Goal: Task Accomplishment & Management: Use online tool/utility

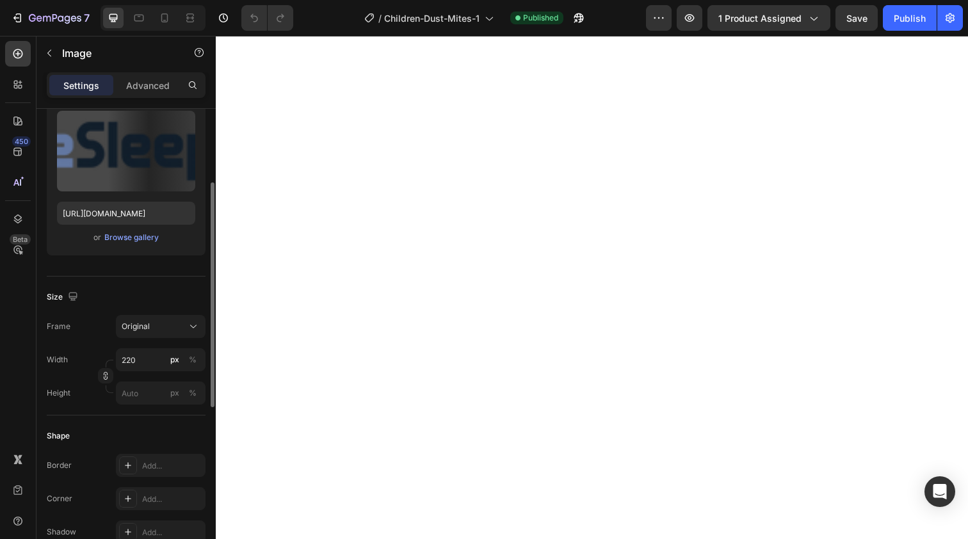
scroll to position [142, 0]
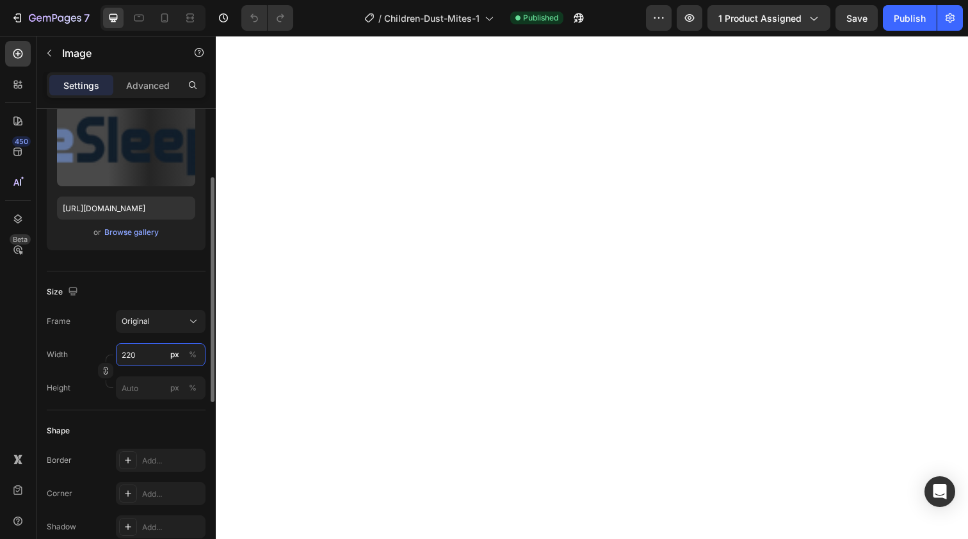
click at [149, 355] on input "220" at bounding box center [161, 354] width 90 height 23
type input "200"
click at [184, 10] on div at bounding box center [190, 18] width 20 height 20
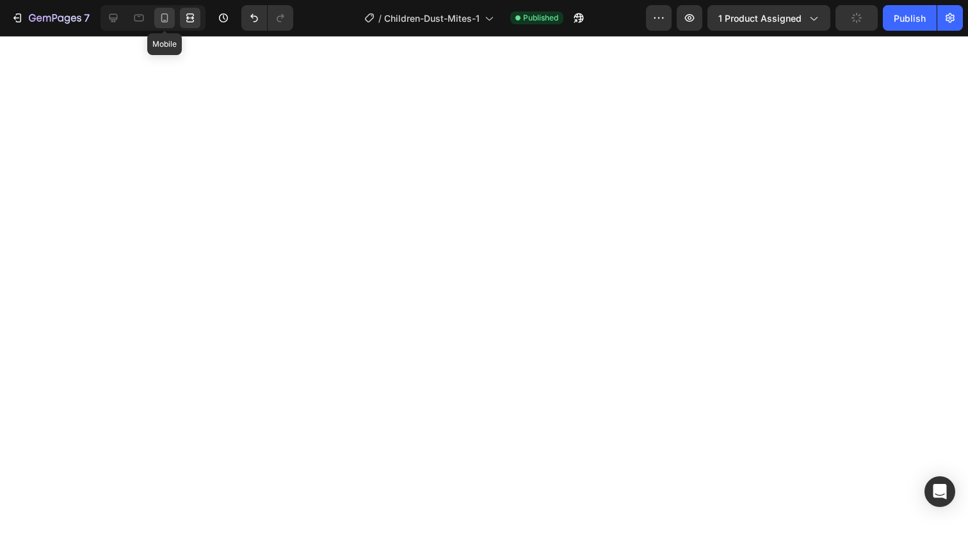
click at [169, 18] on icon at bounding box center [164, 18] width 13 height 13
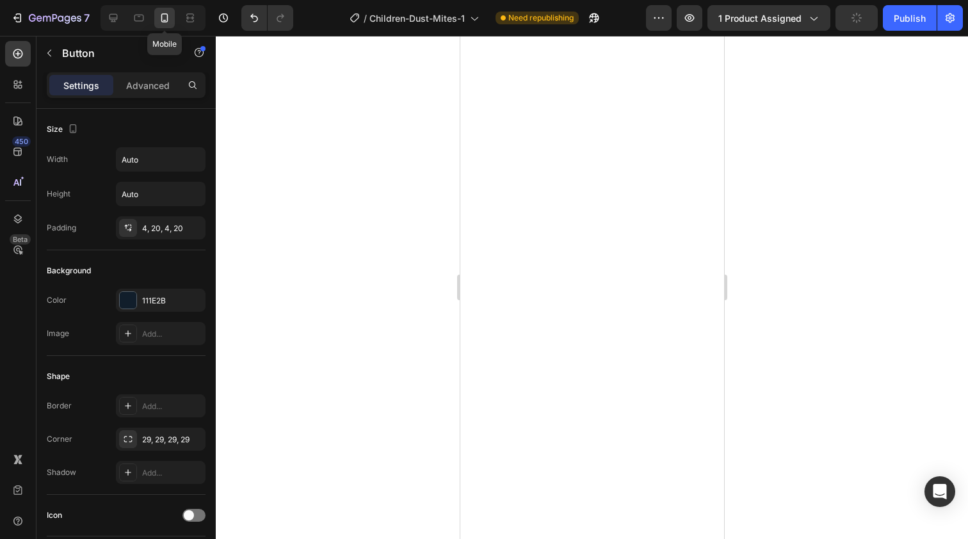
type input "11"
click at [333, 185] on div at bounding box center [592, 287] width 752 height 503
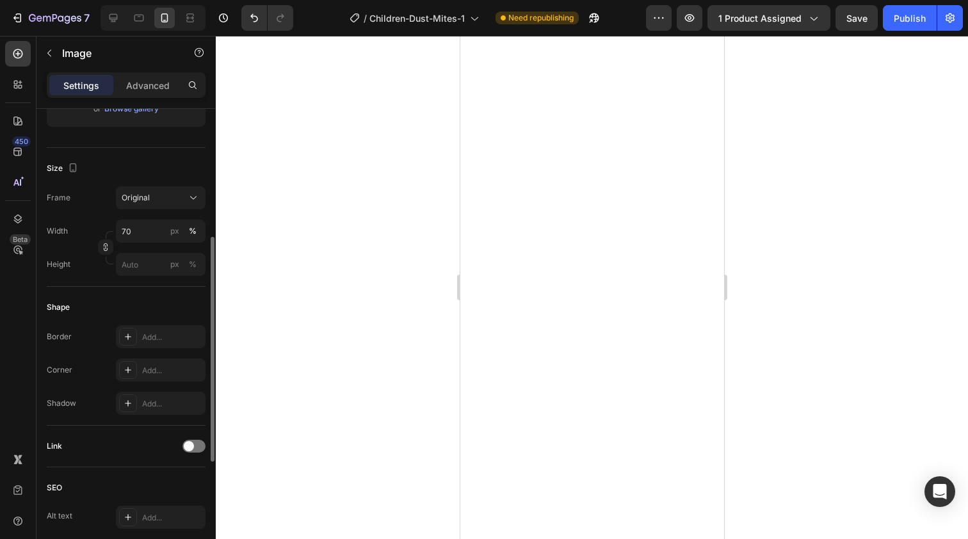
scroll to position [269, 0]
click at [141, 228] on input "70" at bounding box center [161, 227] width 90 height 23
type input "7"
type input "8"
click at [192, 230] on div "%" at bounding box center [193, 227] width 8 height 12
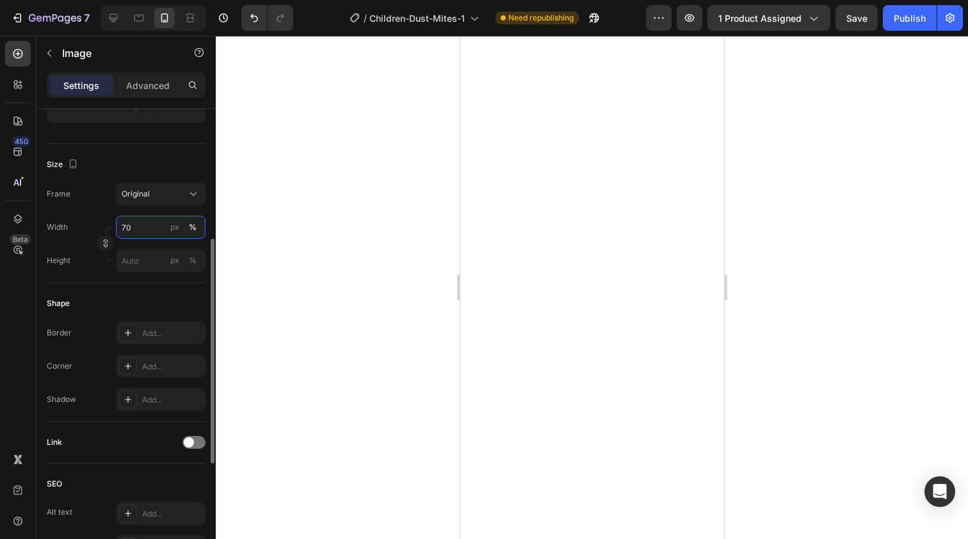
click at [161, 229] on input "70" at bounding box center [161, 227] width 90 height 23
type input "7"
type input "50"
click at [193, 234] on button "%" at bounding box center [192, 227] width 15 height 15
click at [284, 205] on div at bounding box center [592, 287] width 752 height 503
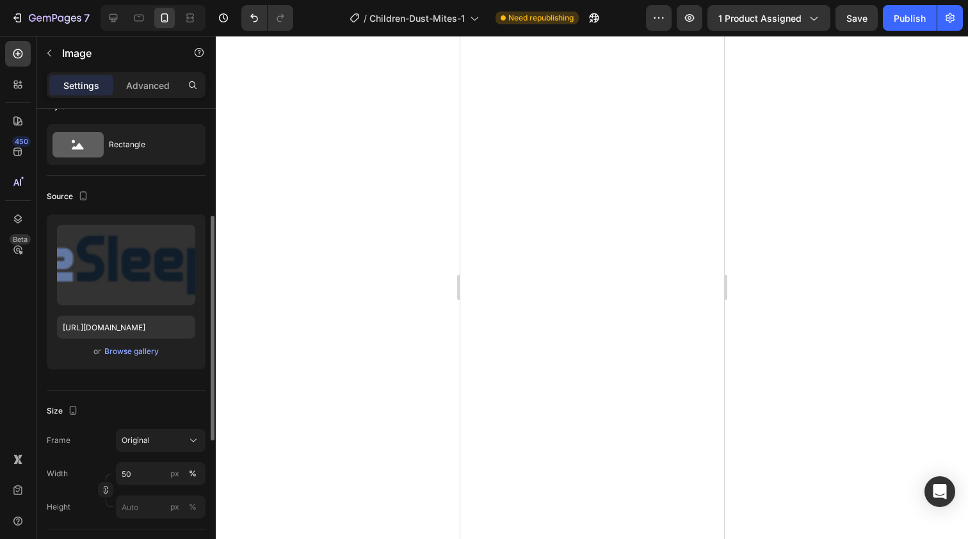
scroll to position [0, 0]
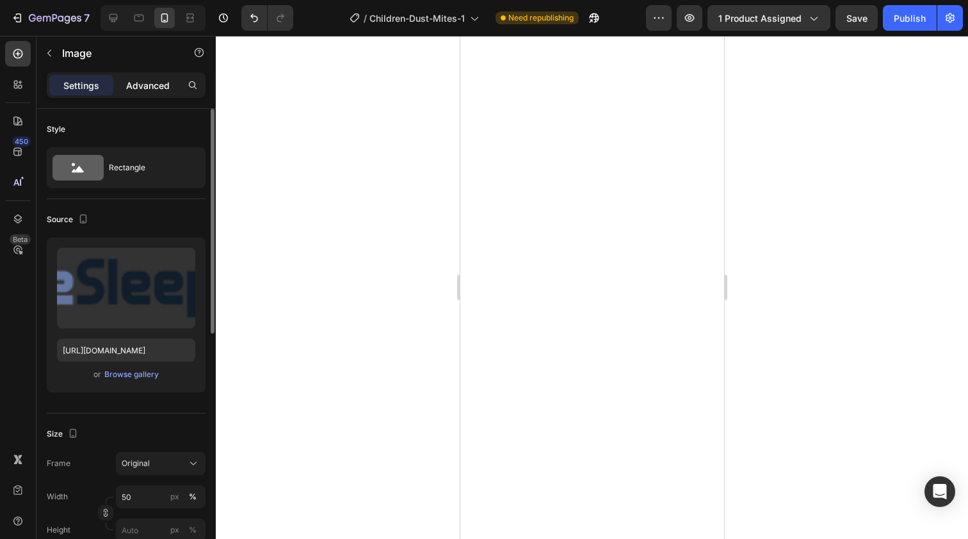
click at [154, 90] on p "Advanced" at bounding box center [148, 85] width 44 height 13
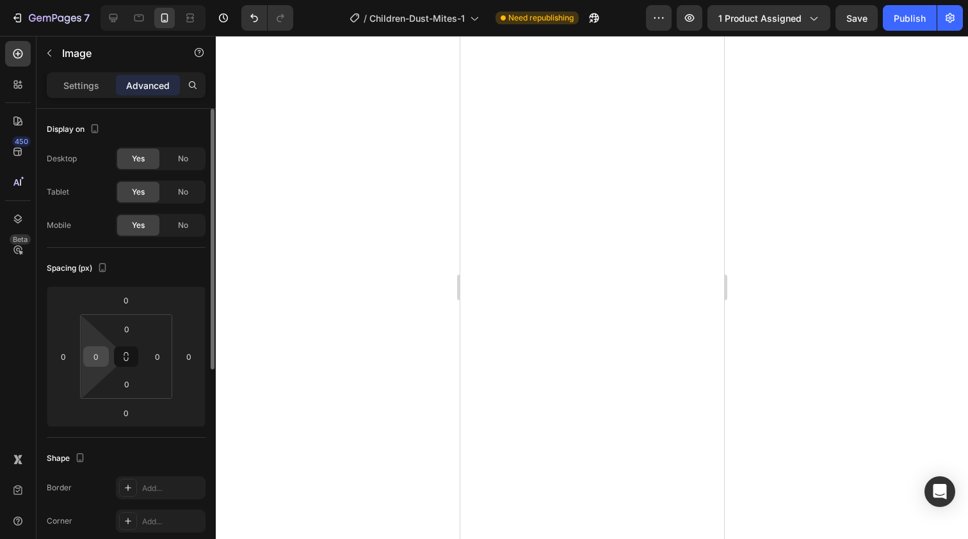
click at [95, 351] on input "0" at bounding box center [95, 356] width 19 height 19
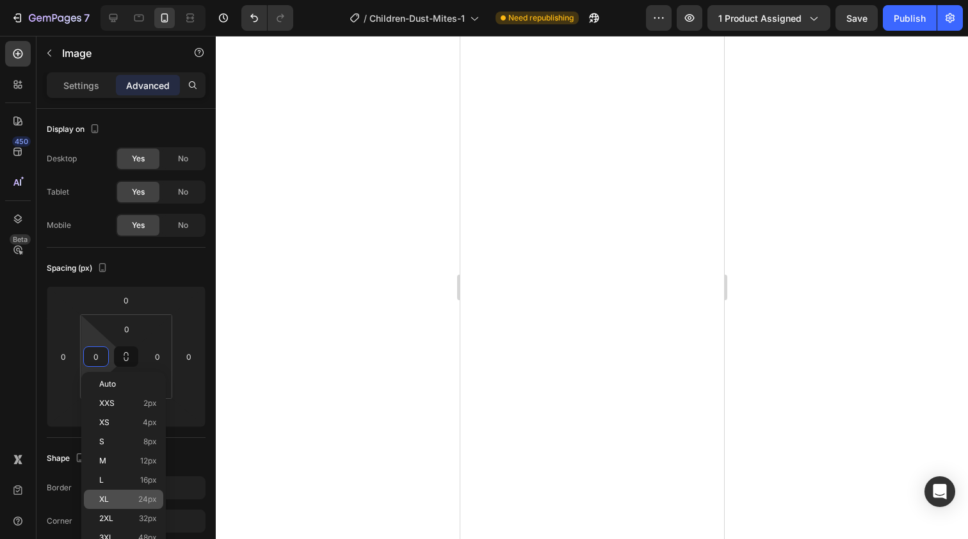
click at [134, 496] on p "XL 24px" at bounding box center [128, 499] width 58 height 9
type input "24"
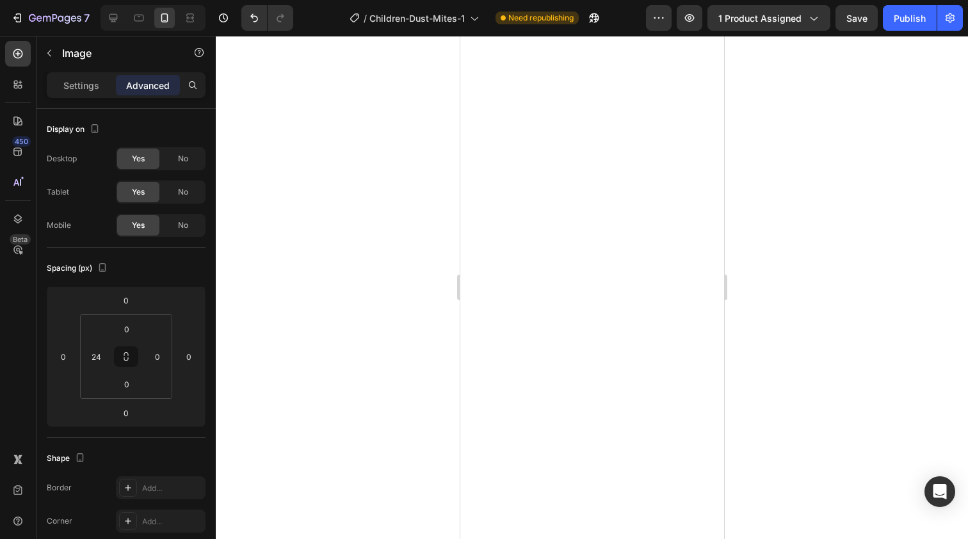
click at [393, 416] on div at bounding box center [592, 287] width 752 height 503
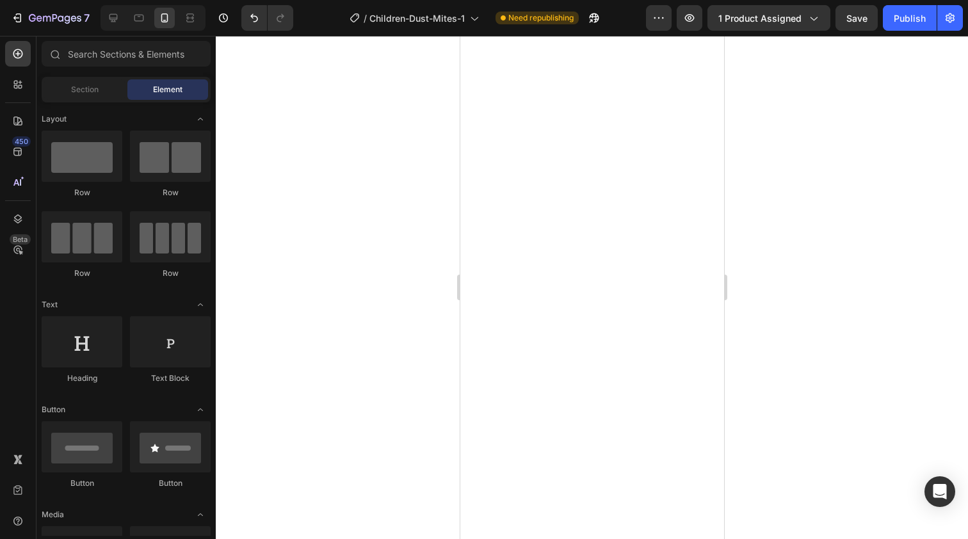
click at [393, 416] on div at bounding box center [592, 287] width 752 height 503
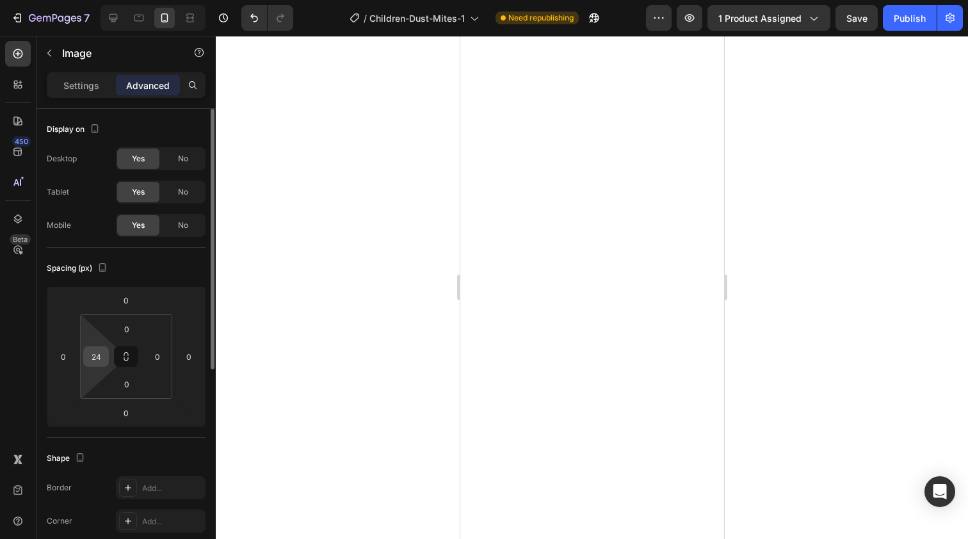
click at [98, 357] on input "24" at bounding box center [95, 356] width 19 height 19
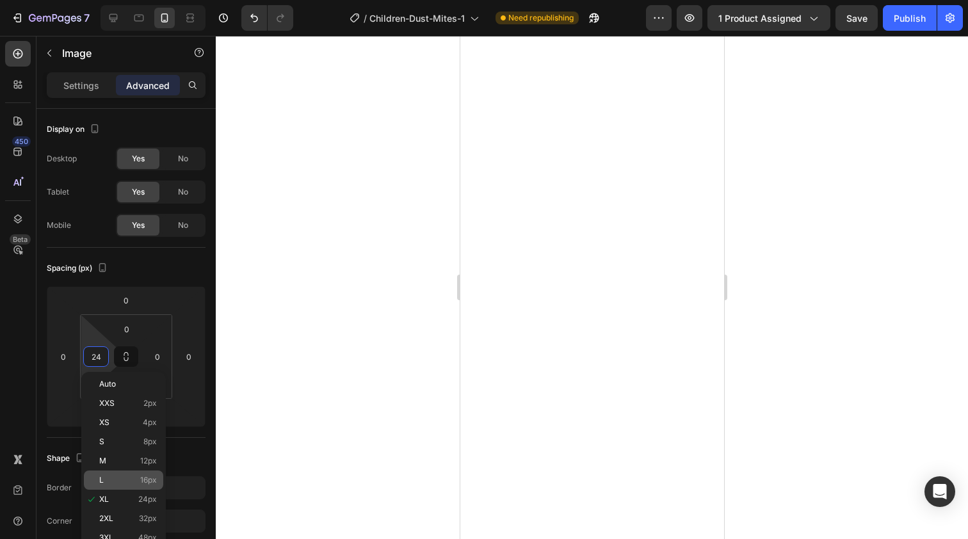
click at [149, 485] on div "L 16px" at bounding box center [123, 479] width 79 height 19
type input "16"
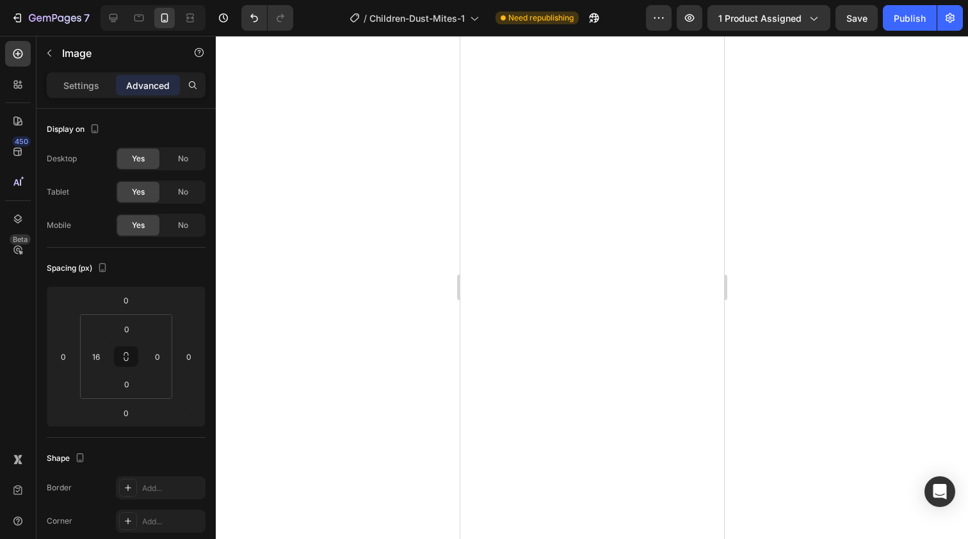
click at [328, 353] on div at bounding box center [592, 287] width 752 height 503
click at [81, 93] on div "Settings" at bounding box center [81, 85] width 64 height 20
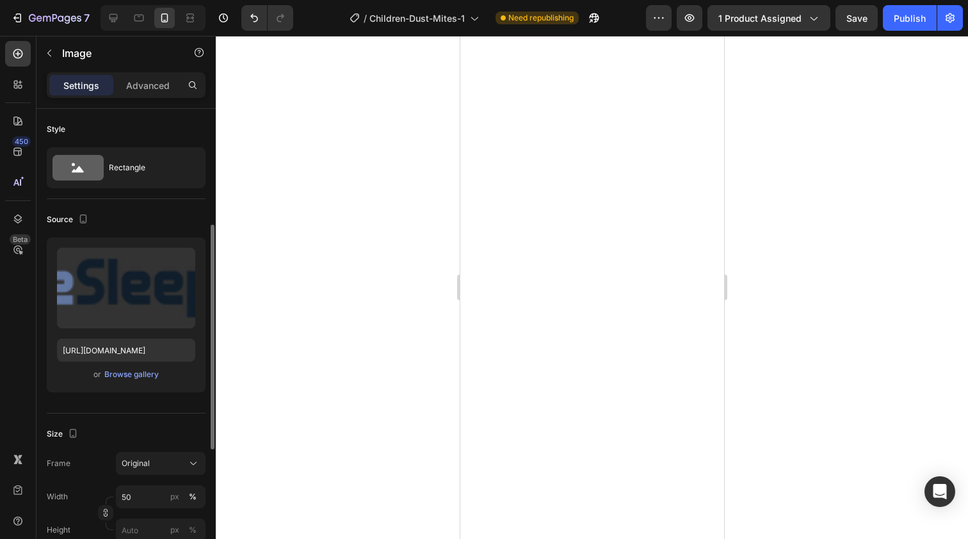
scroll to position [98, 0]
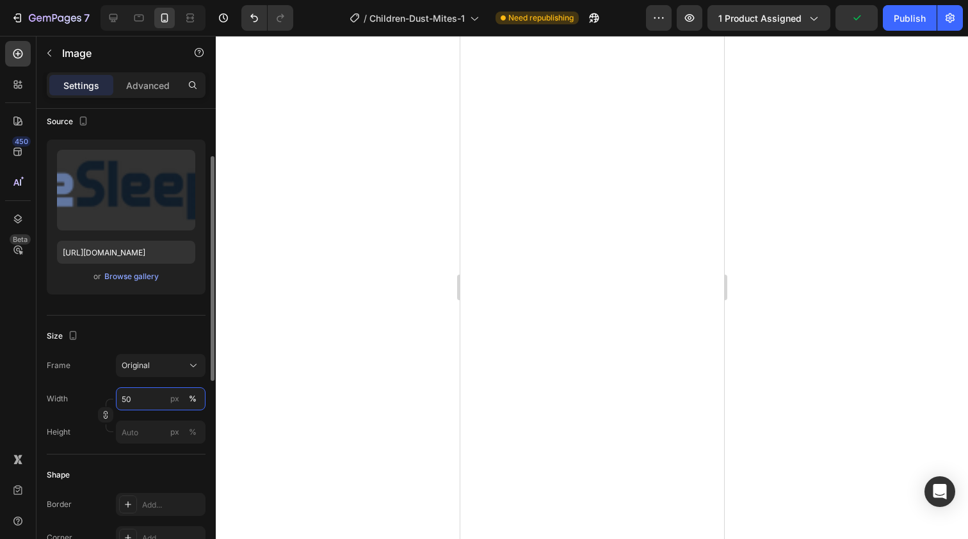
click at [149, 403] on input "50" at bounding box center [161, 398] width 90 height 23
type input "5"
type input "60"
click at [191, 394] on div "%" at bounding box center [193, 399] width 8 height 12
click at [360, 181] on div at bounding box center [592, 287] width 752 height 503
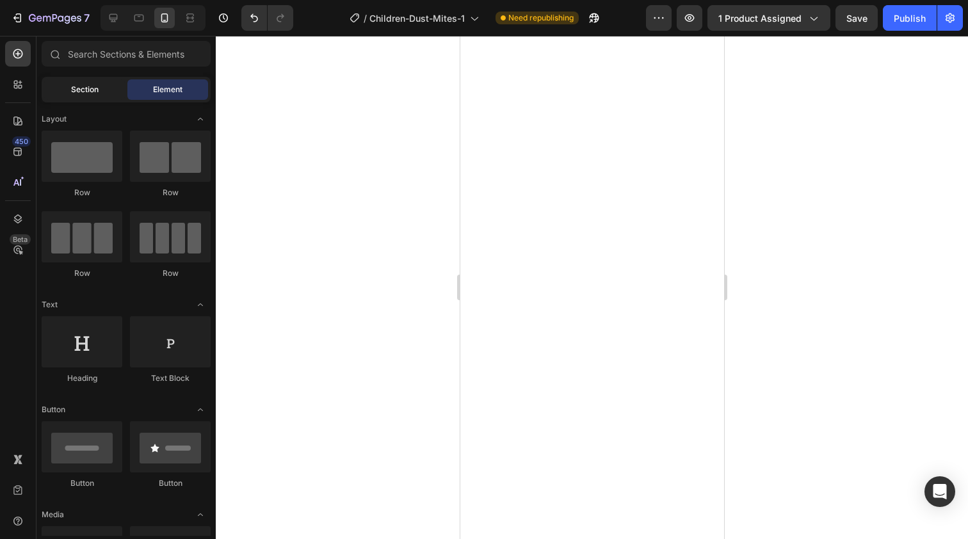
click at [91, 92] on span "Section" at bounding box center [85, 90] width 28 height 12
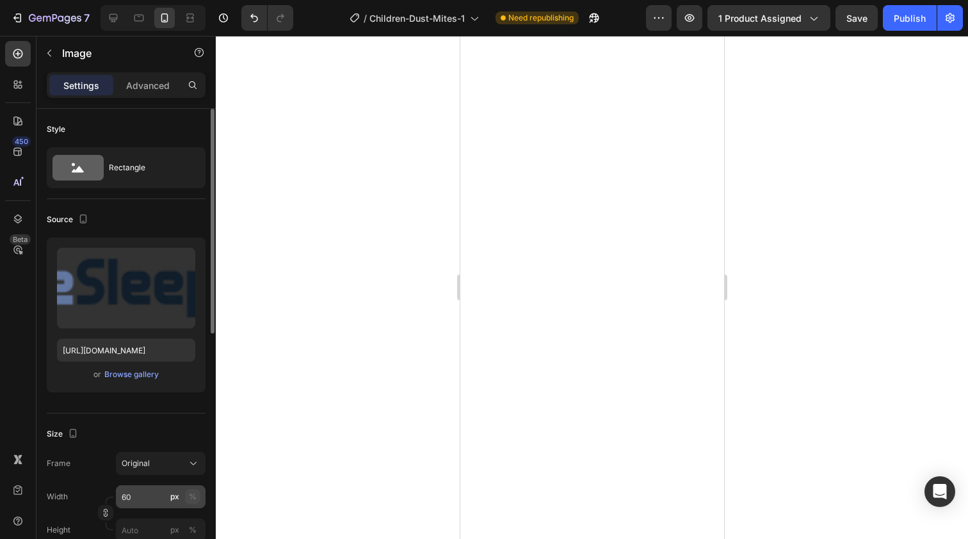
click at [195, 498] on div "%" at bounding box center [193, 497] width 8 height 12
click at [333, 384] on div at bounding box center [592, 287] width 752 height 503
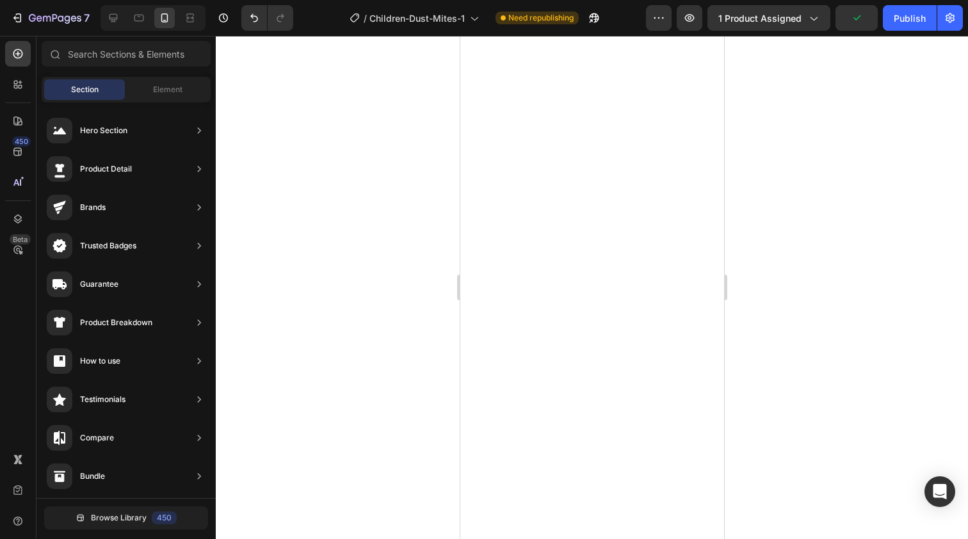
click at [333, 384] on div at bounding box center [592, 287] width 752 height 503
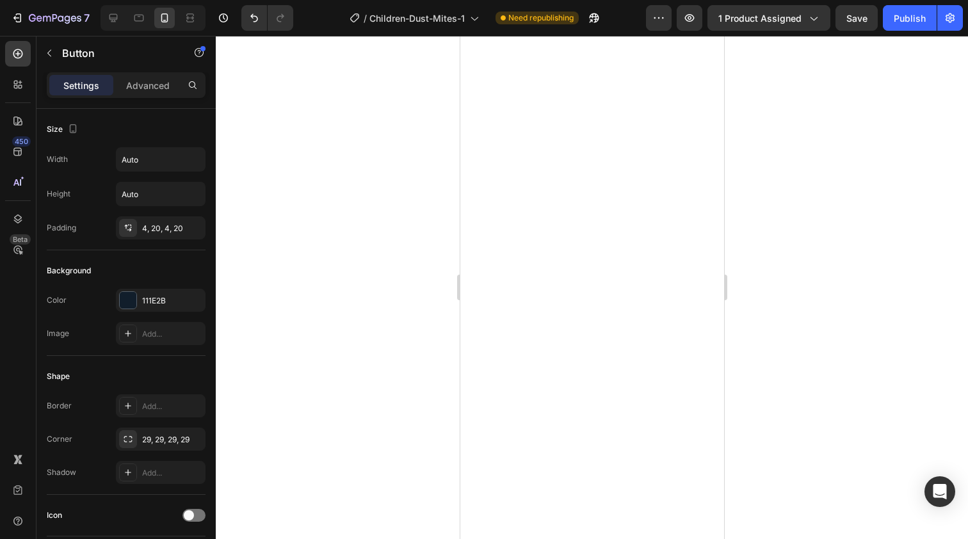
scroll to position [518, 0]
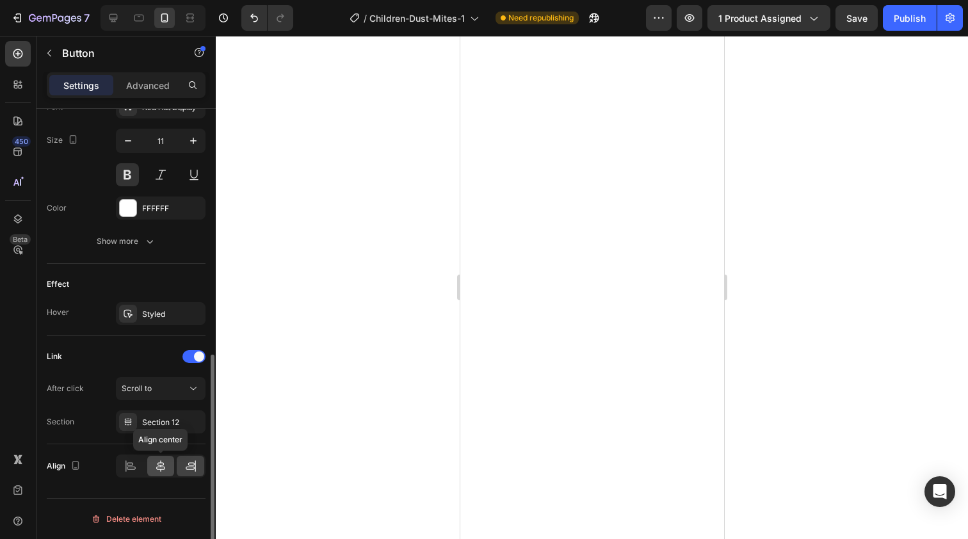
click at [161, 468] on icon at bounding box center [160, 466] width 13 height 13
click at [189, 465] on icon at bounding box center [191, 463] width 6 height 3
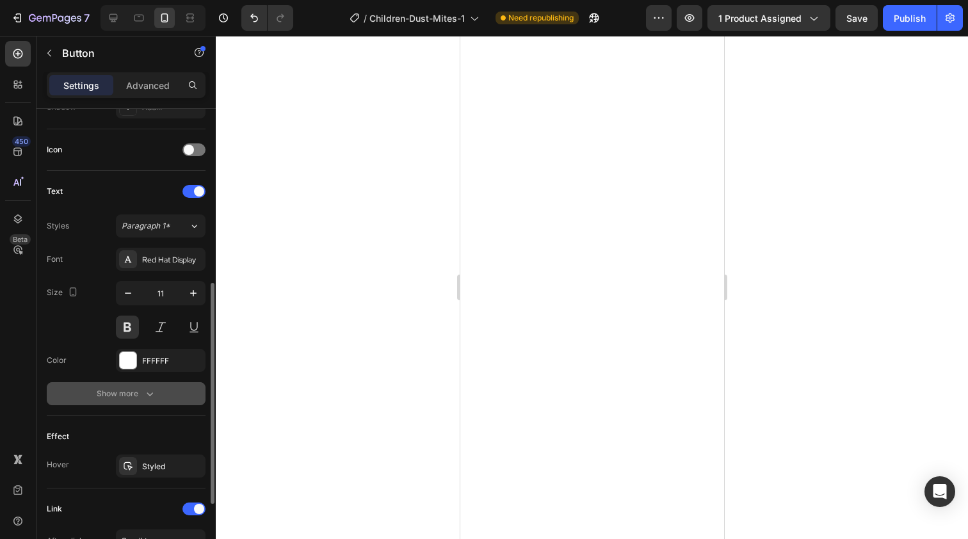
scroll to position [366, 0]
click at [141, 394] on div "Show more" at bounding box center [127, 393] width 60 height 13
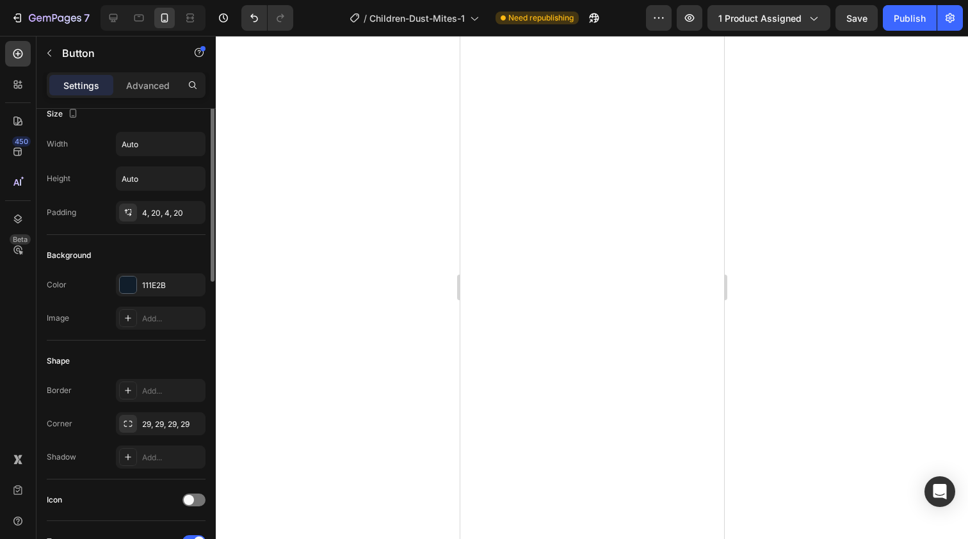
scroll to position [0, 0]
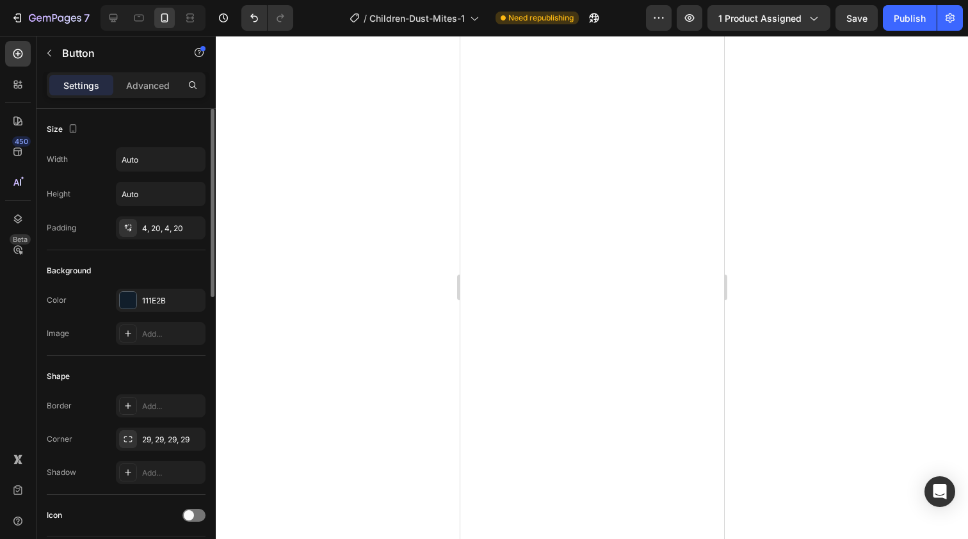
click at [145, 96] on div "Settings Advanced" at bounding box center [126, 85] width 159 height 26
click at [155, 87] on p "Advanced" at bounding box center [148, 85] width 44 height 13
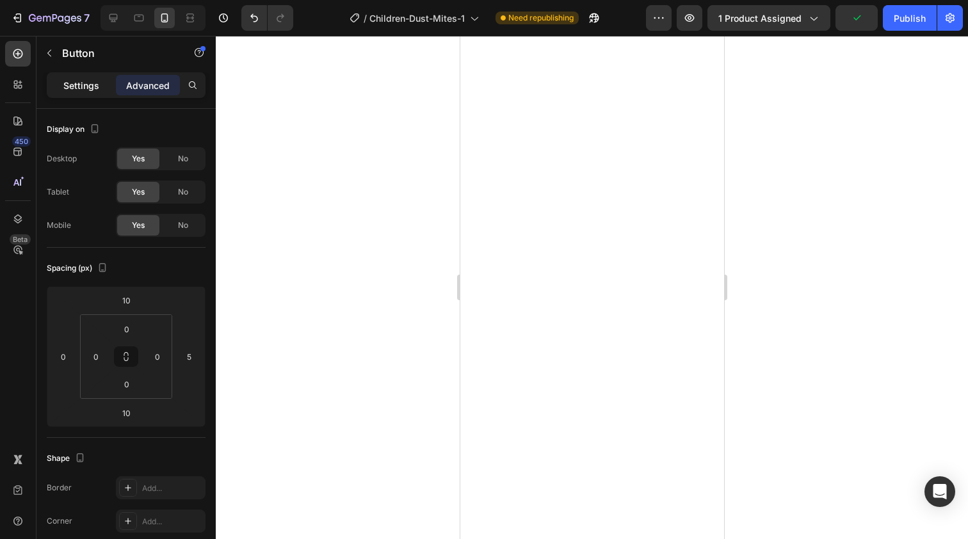
click at [99, 93] on div "Settings" at bounding box center [81, 85] width 64 height 20
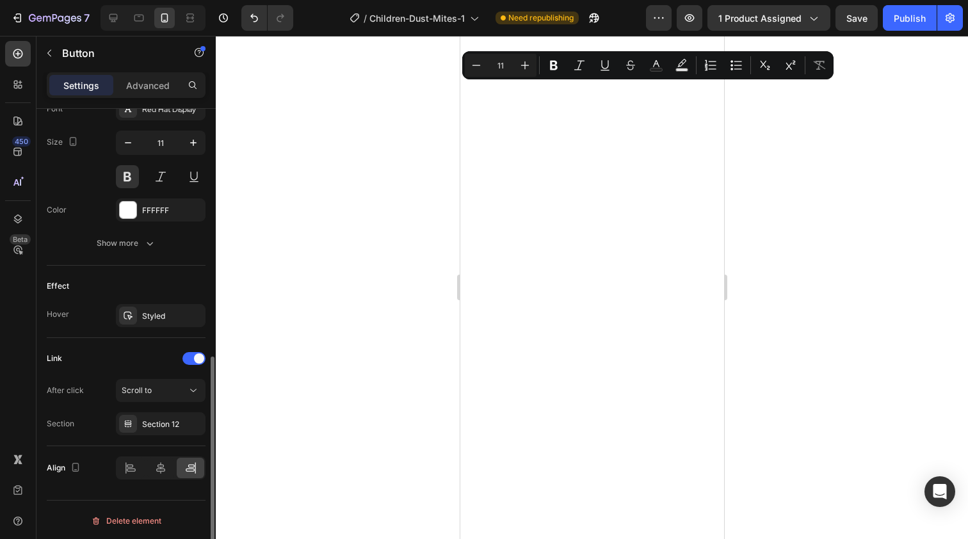
scroll to position [518, 0]
click at [162, 470] on icon at bounding box center [160, 466] width 13 height 13
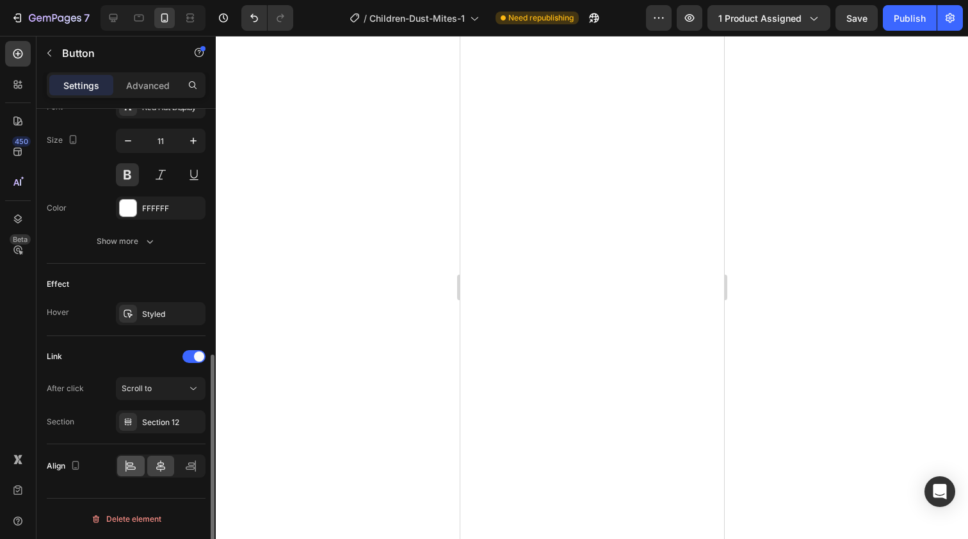
click at [144, 473] on div at bounding box center [131, 466] width 28 height 20
click at [195, 471] on icon at bounding box center [190, 466] width 13 height 13
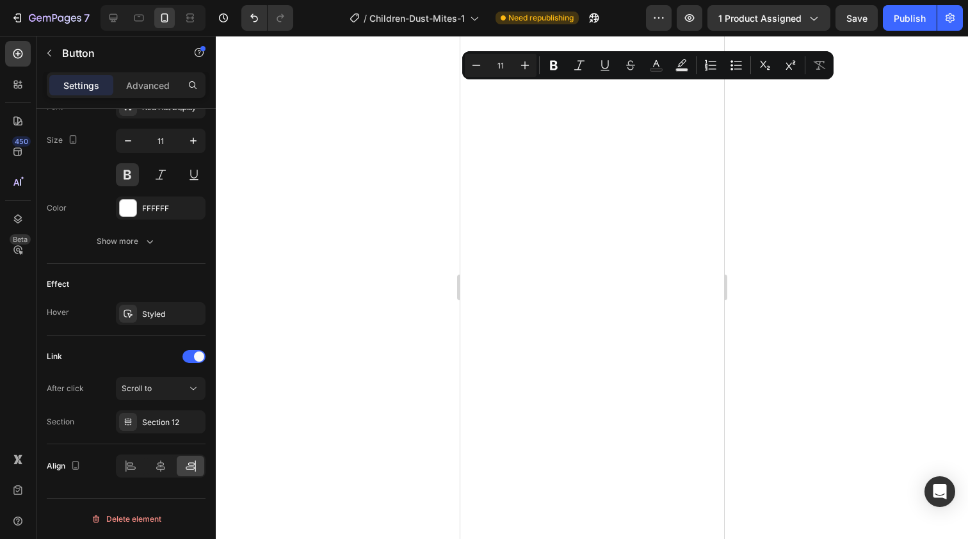
click at [774, 128] on div at bounding box center [592, 287] width 752 height 503
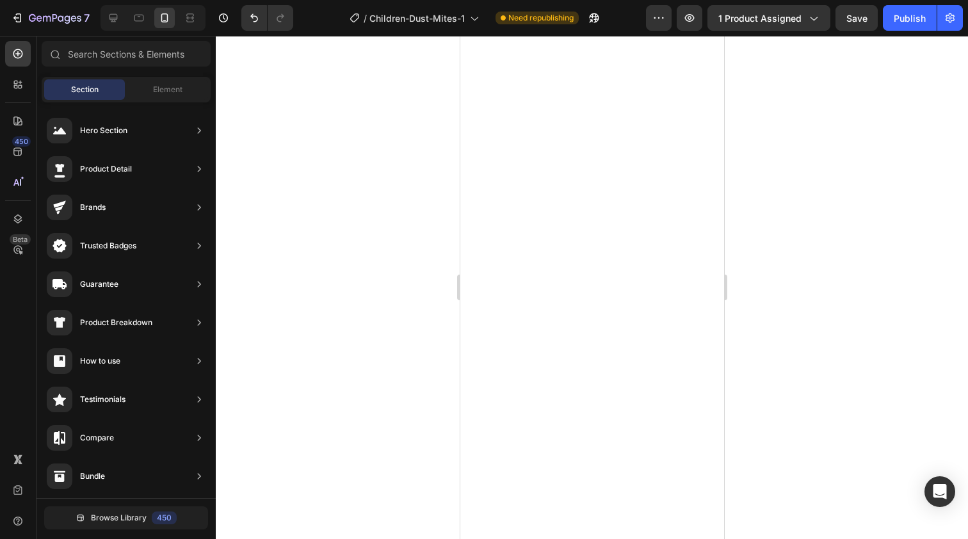
click at [374, 202] on div at bounding box center [592, 287] width 752 height 503
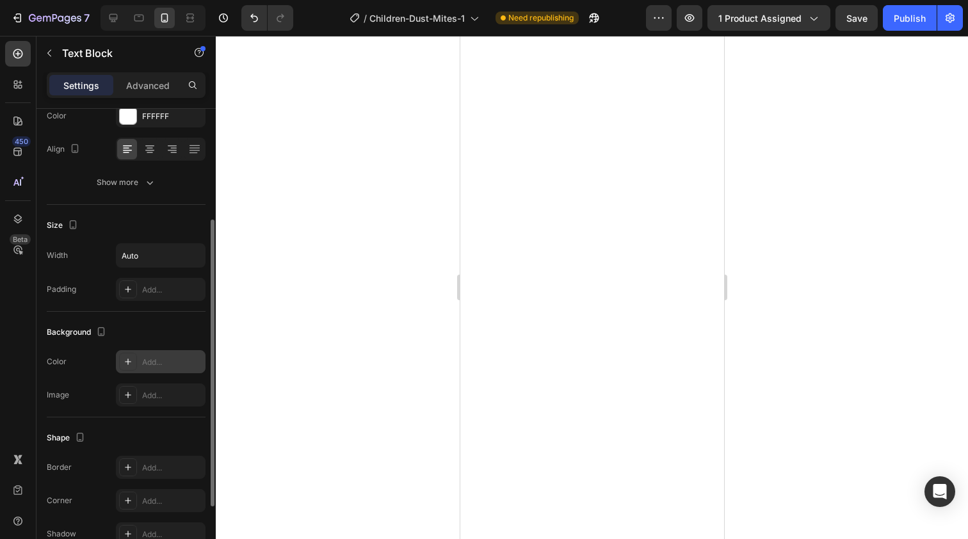
scroll to position [292, 0]
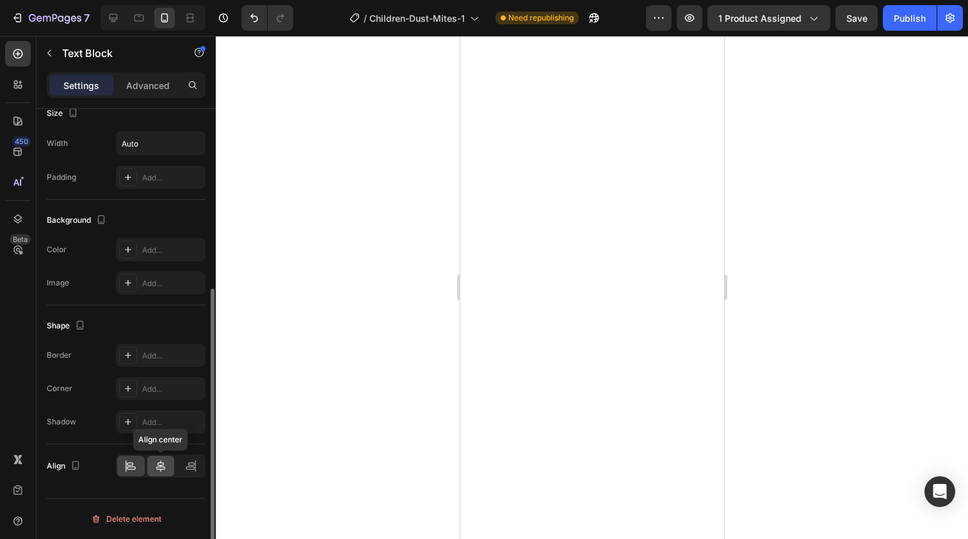
click at [159, 469] on icon at bounding box center [160, 466] width 9 height 12
click at [127, 470] on icon at bounding box center [130, 466] width 13 height 13
click at [311, 461] on div at bounding box center [592, 287] width 752 height 503
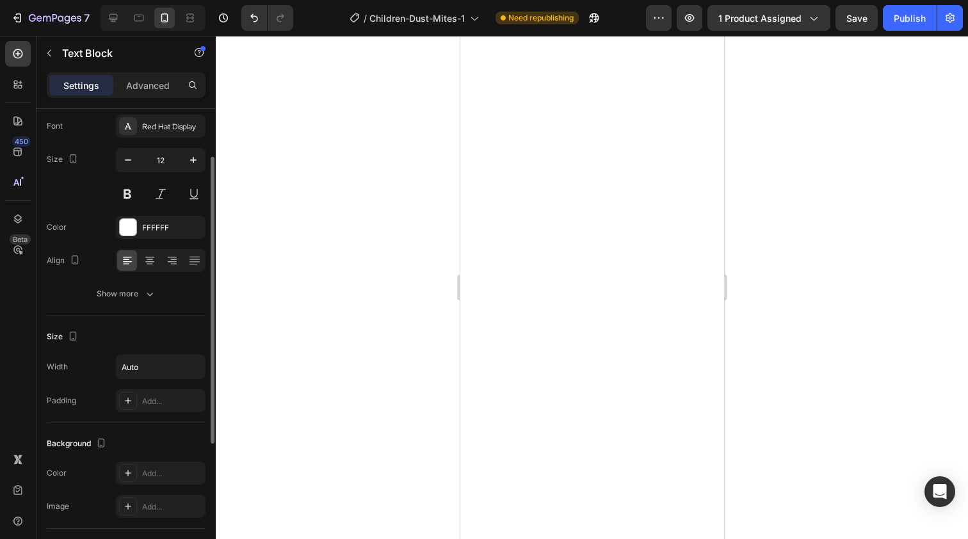
scroll to position [79, 0]
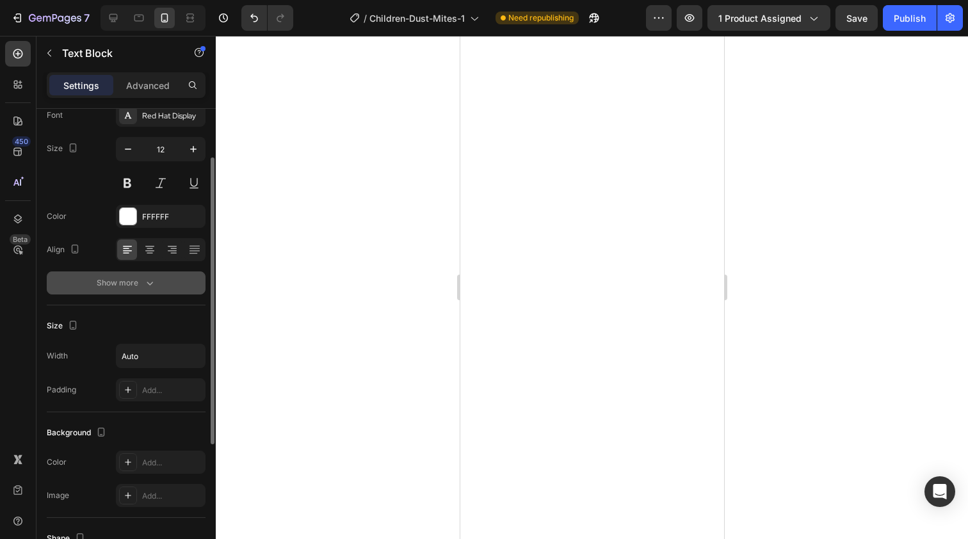
click at [133, 278] on div "Show more" at bounding box center [127, 283] width 60 height 13
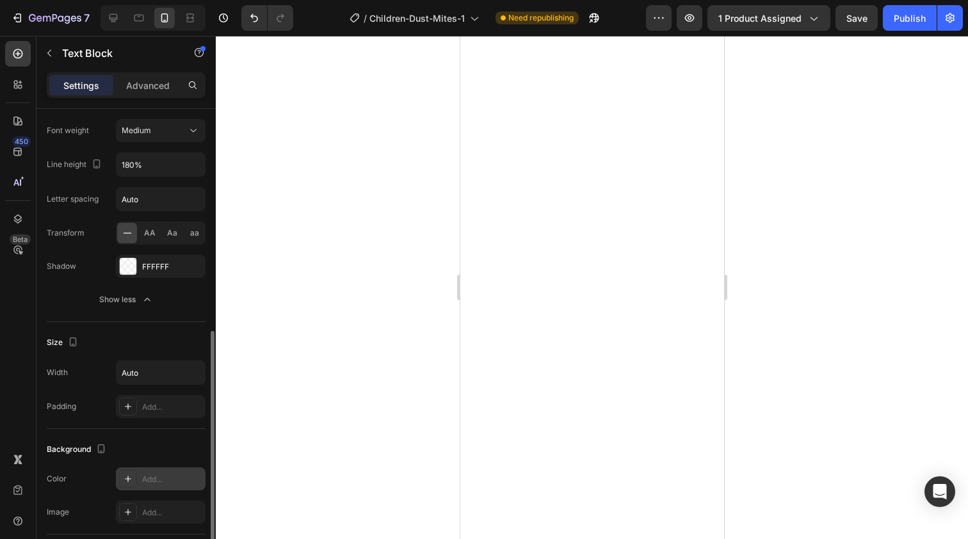
scroll to position [229, 0]
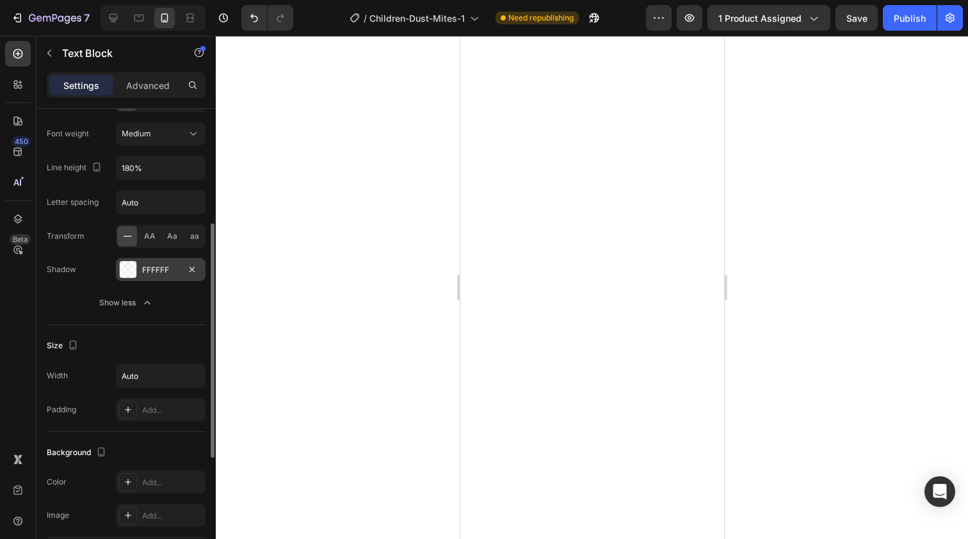
click at [159, 275] on div "FFFFFF" at bounding box center [160, 270] width 37 height 12
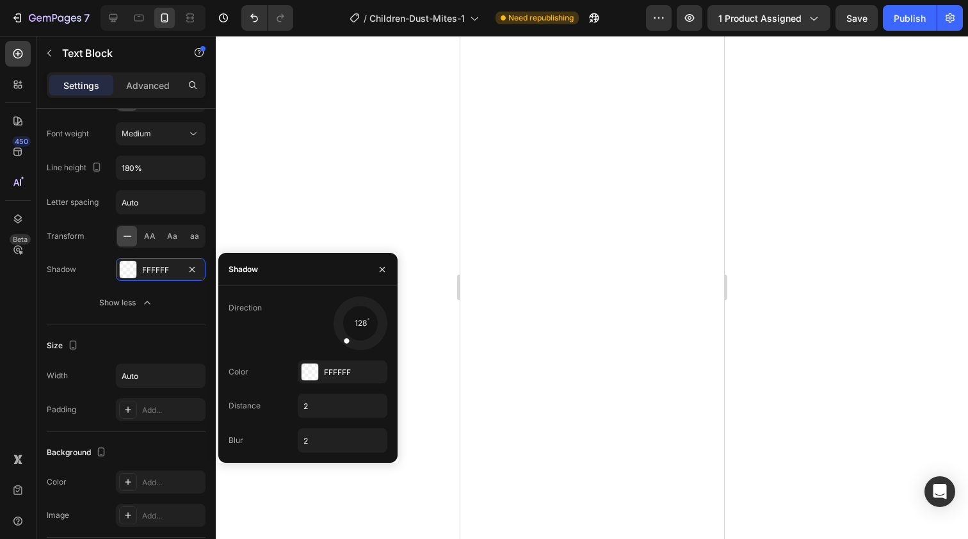
click at [357, 188] on div at bounding box center [592, 287] width 752 height 503
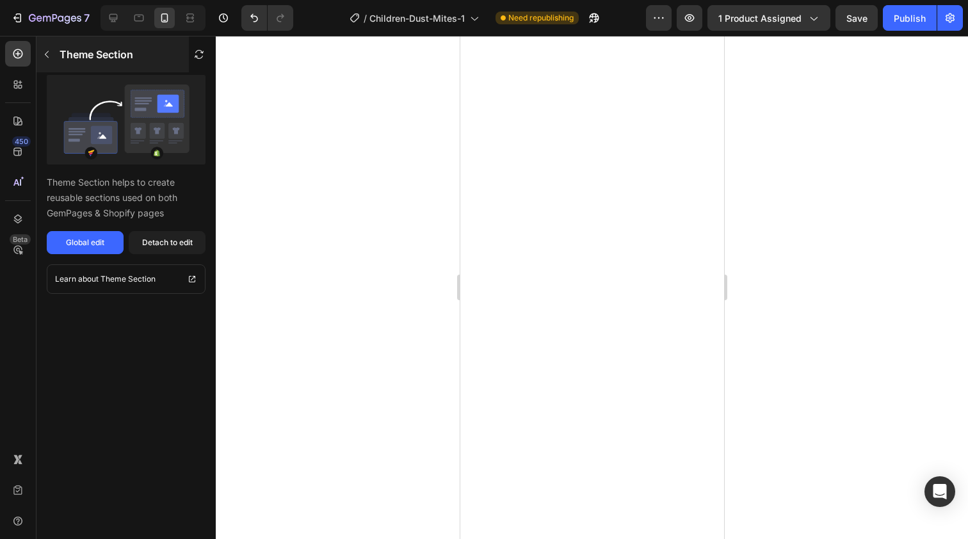
click at [44, 56] on icon "button" at bounding box center [47, 54] width 10 height 10
click at [81, 249] on button "Global edit" at bounding box center [85, 242] width 77 height 23
click at [325, 255] on div at bounding box center [592, 287] width 752 height 503
click at [328, 164] on div at bounding box center [592, 287] width 752 height 503
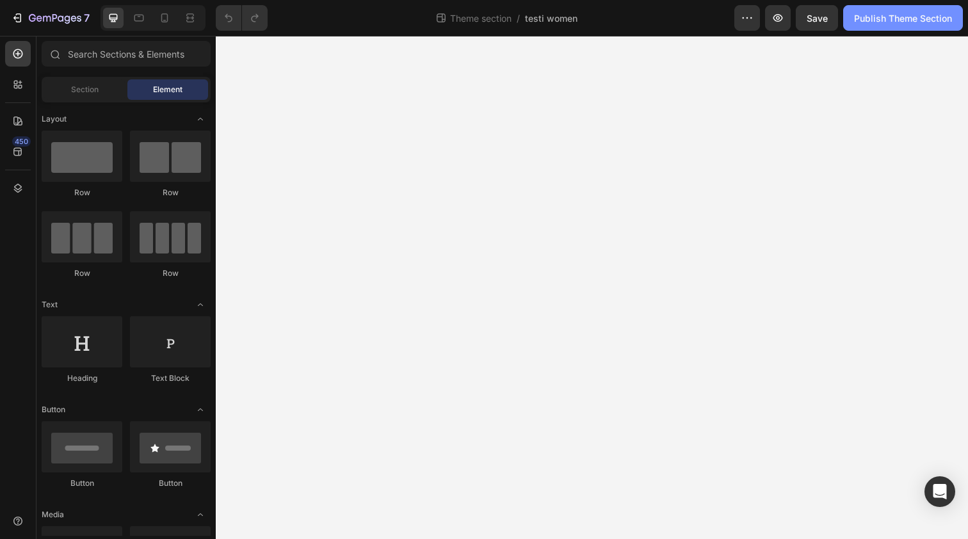
click at [862, 20] on div "Publish Theme Section" at bounding box center [903, 18] width 98 height 13
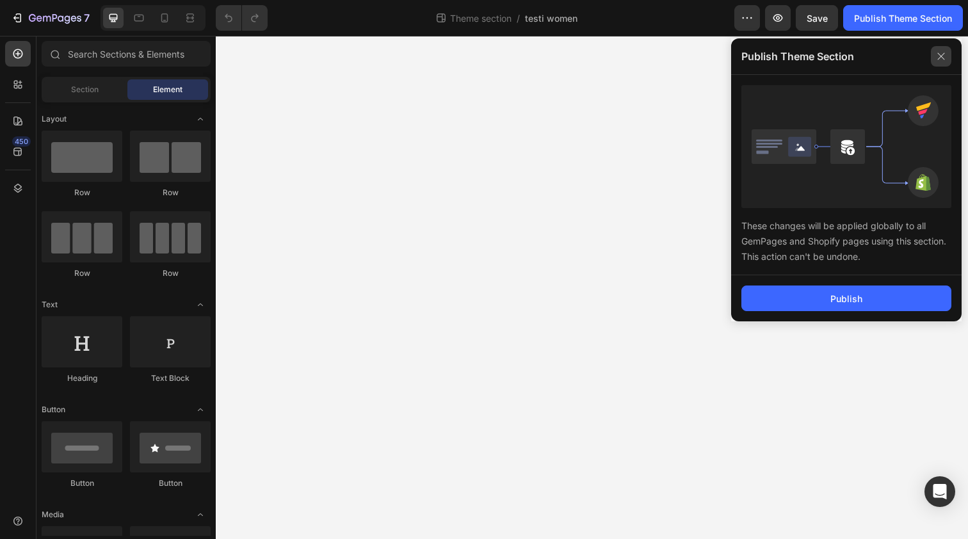
click at [940, 51] on icon at bounding box center [941, 56] width 20 height 20
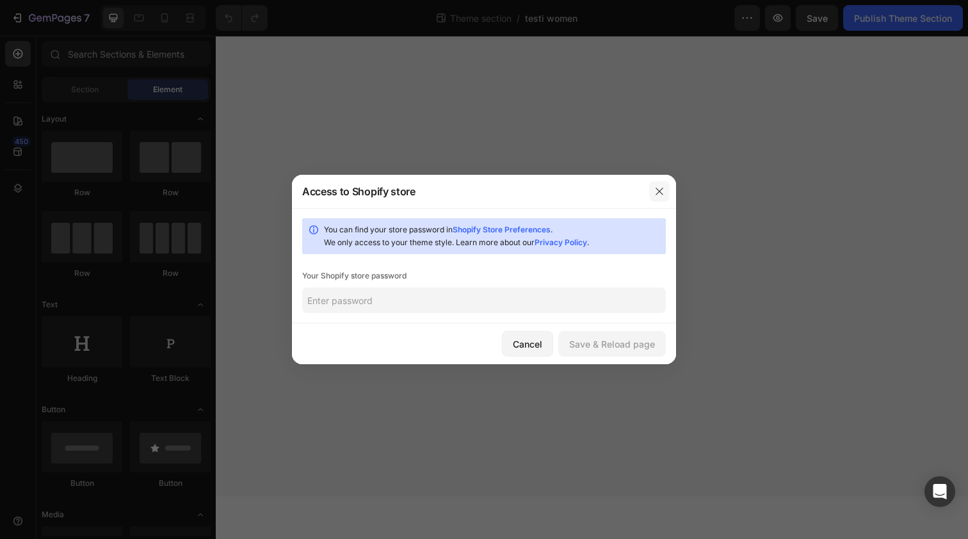
click at [655, 191] on icon "button" at bounding box center [659, 191] width 10 height 10
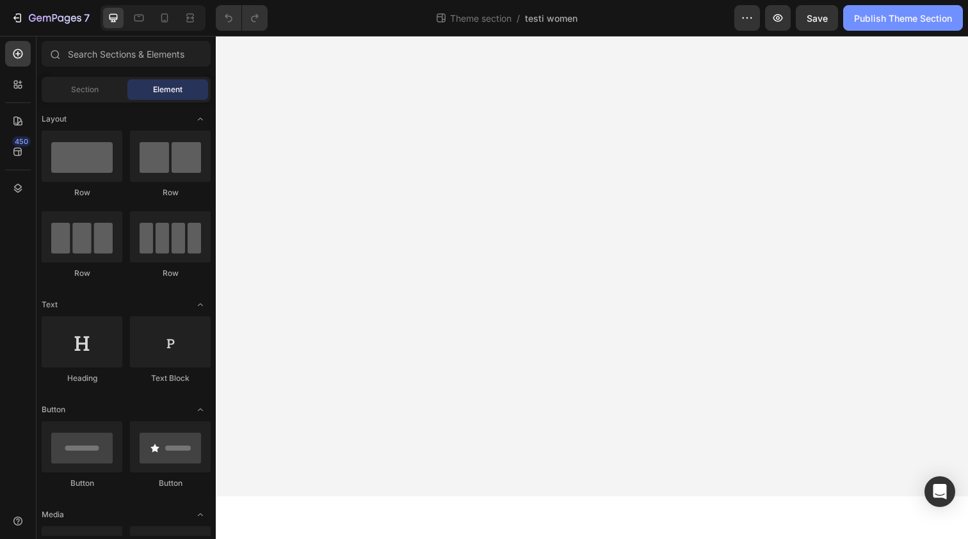
click at [865, 14] on div "Publish Theme Section" at bounding box center [903, 18] width 98 height 13
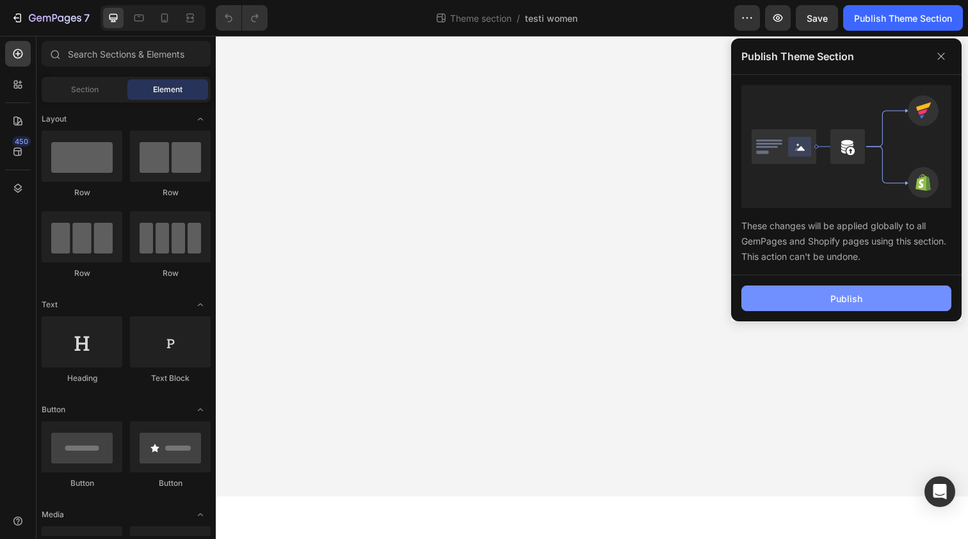
click at [839, 287] on button "Publish" at bounding box center [846, 298] width 210 height 26
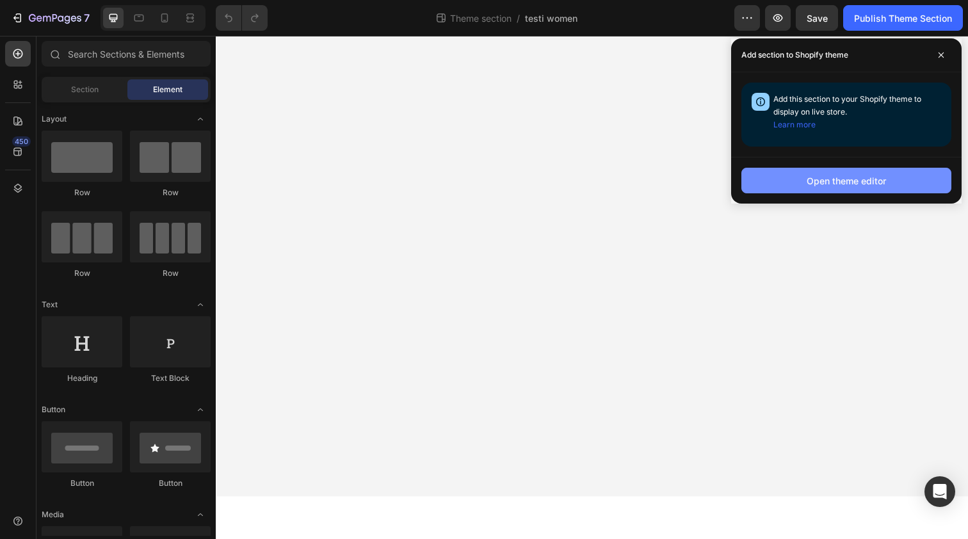
click at [856, 186] on div "Open theme editor" at bounding box center [846, 180] width 79 height 13
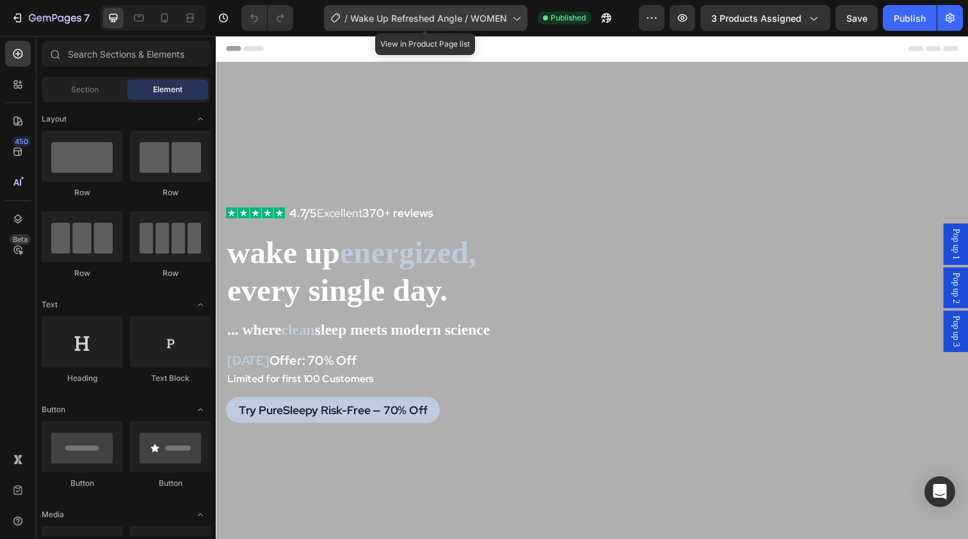
click at [417, 15] on span "Wake Up Refreshed Angle / WOMEN" at bounding box center [428, 18] width 157 height 13
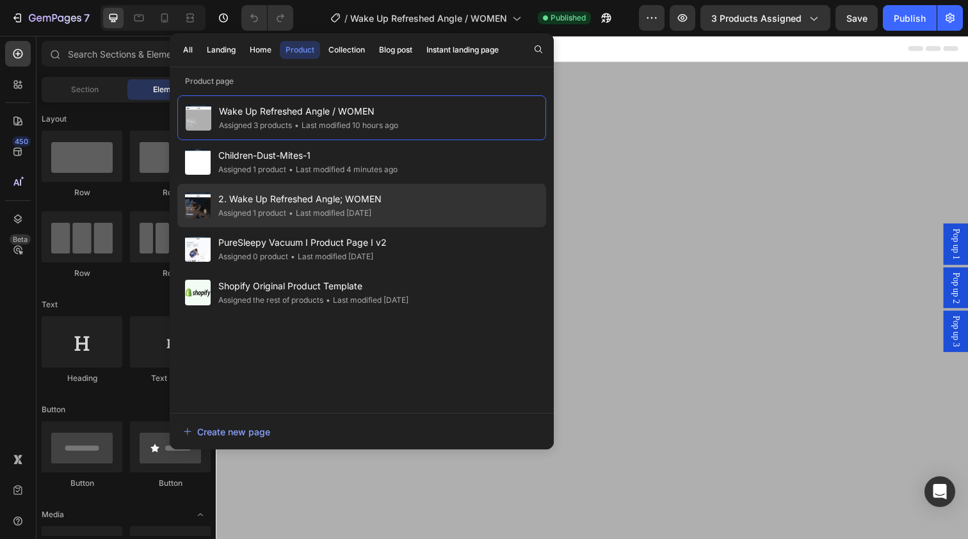
click at [354, 202] on span "2. Wake Up Refreshed Angle; WOMEN" at bounding box center [299, 198] width 163 height 15
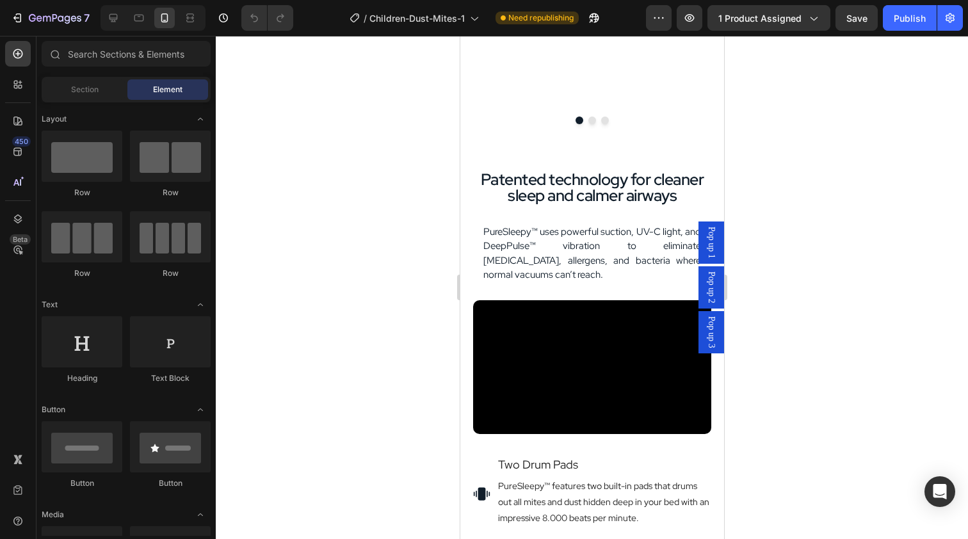
scroll to position [1605, 0]
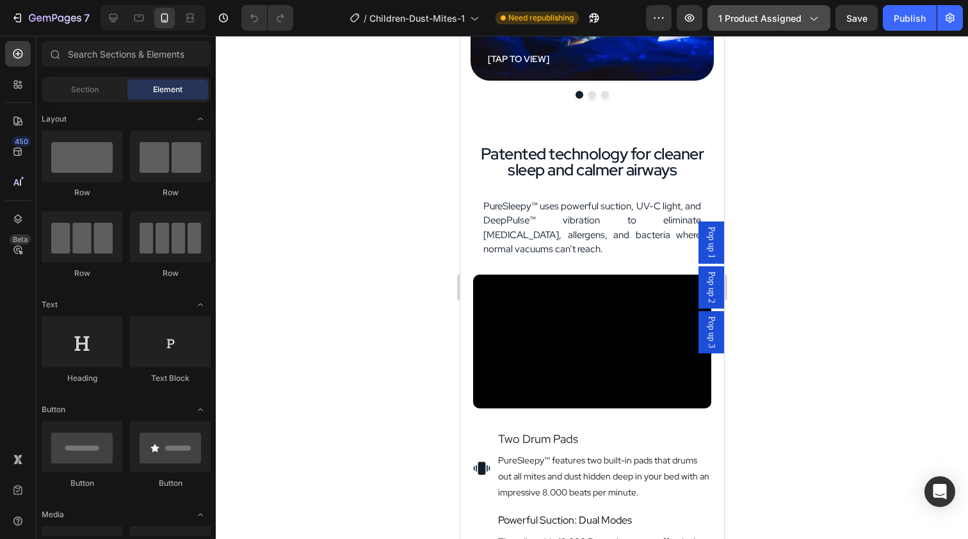
click at [793, 15] on span "1 product assigned" at bounding box center [759, 18] width 83 height 13
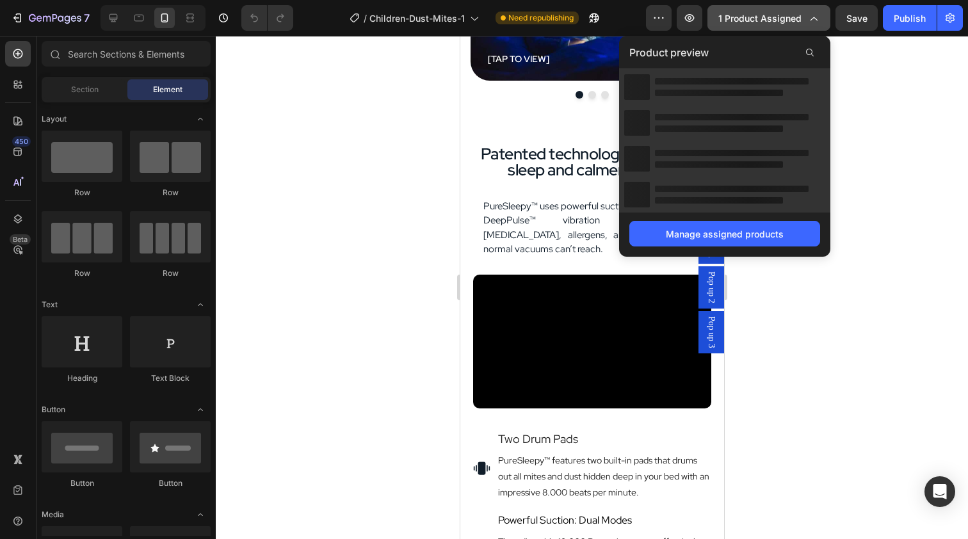
click at [805, 19] on div "1 product assigned" at bounding box center [768, 18] width 101 height 13
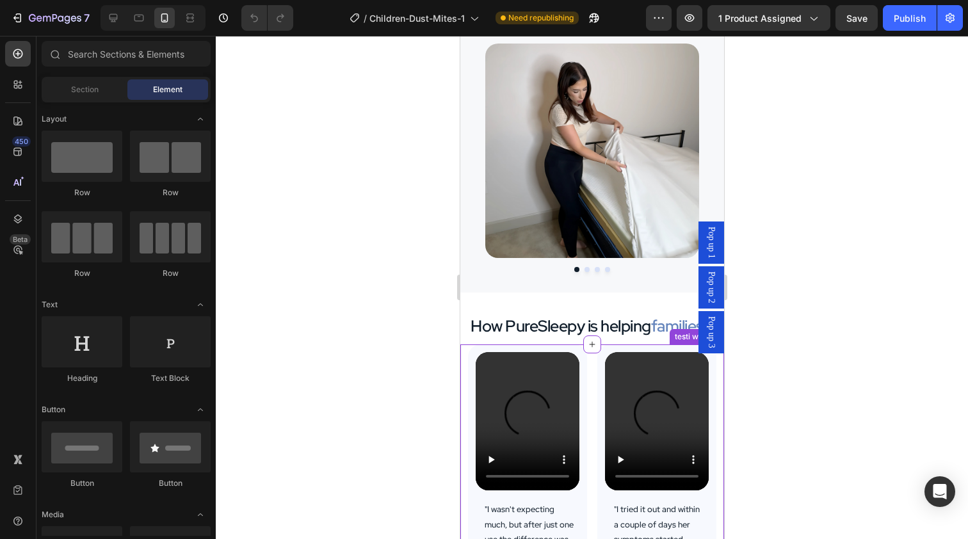
scroll to position [2435, 0]
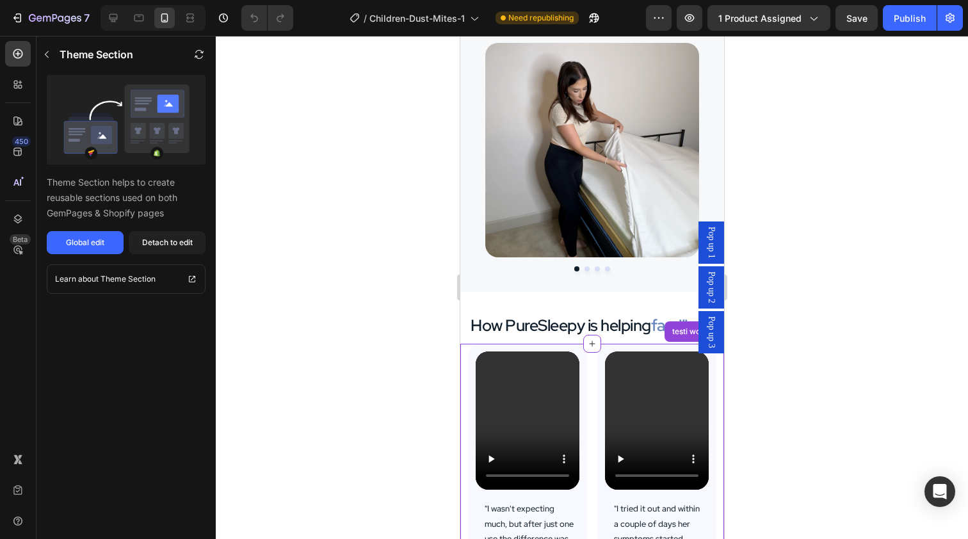
click at [588, 344] on div "Video "I wasn't expecting much, but after just one use the difference was huge.…" at bounding box center [591, 495] width 248 height 302
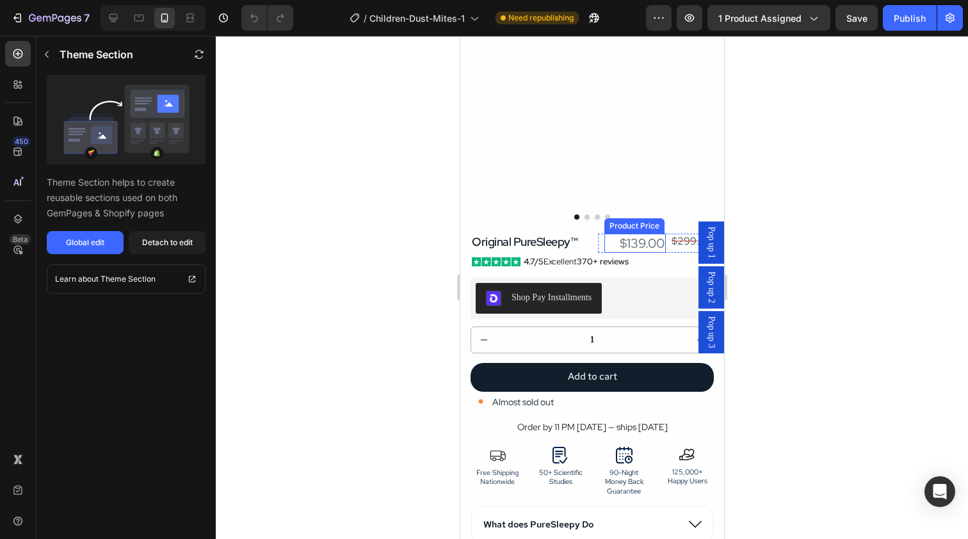
scroll to position [3208, 0]
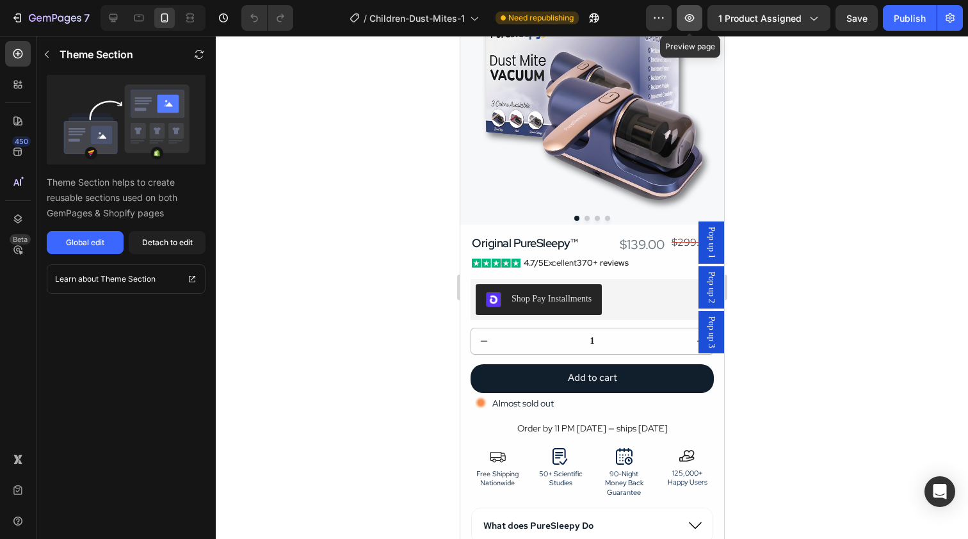
click at [700, 20] on button "button" at bounding box center [690, 18] width 26 height 26
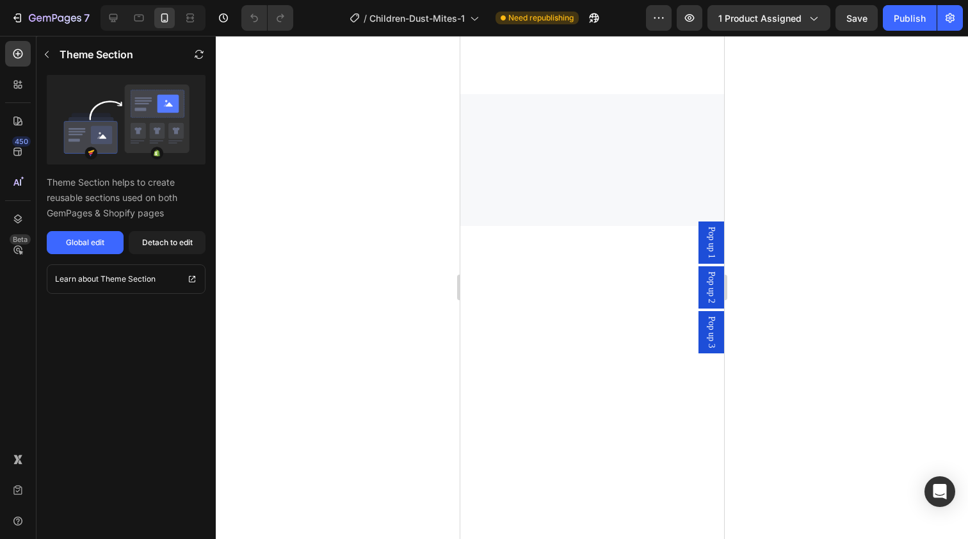
scroll to position [0, 0]
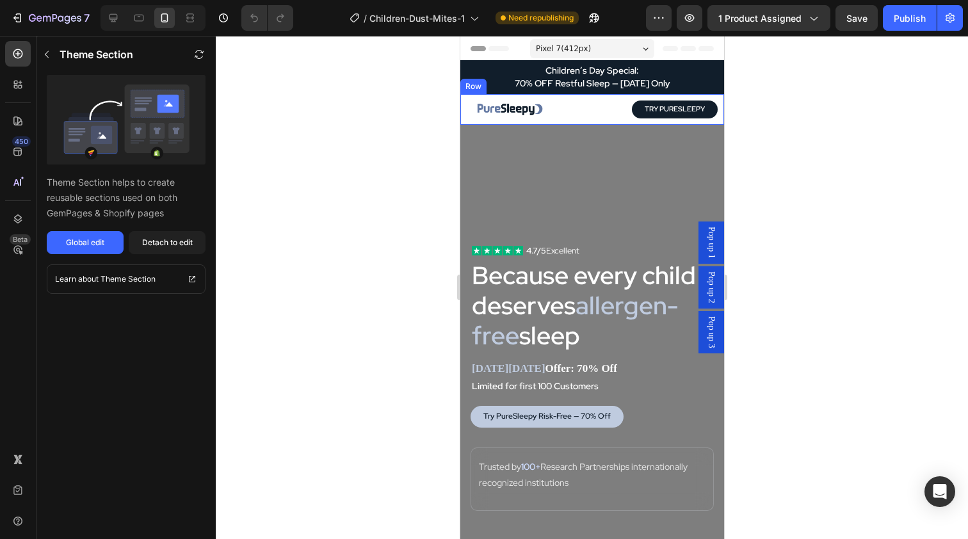
click at [499, 108] on div "Image" at bounding box center [527, 109] width 122 height 31
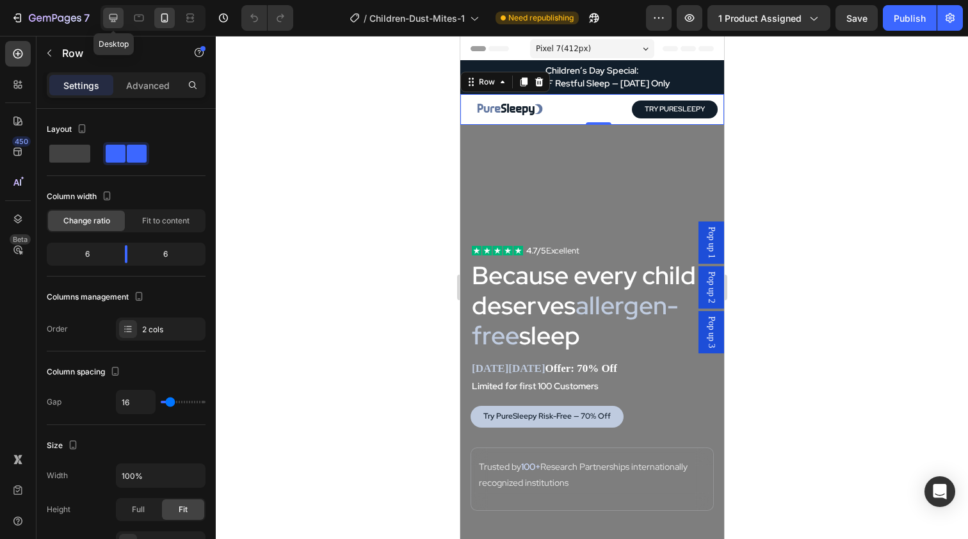
click at [111, 13] on icon at bounding box center [113, 18] width 13 height 13
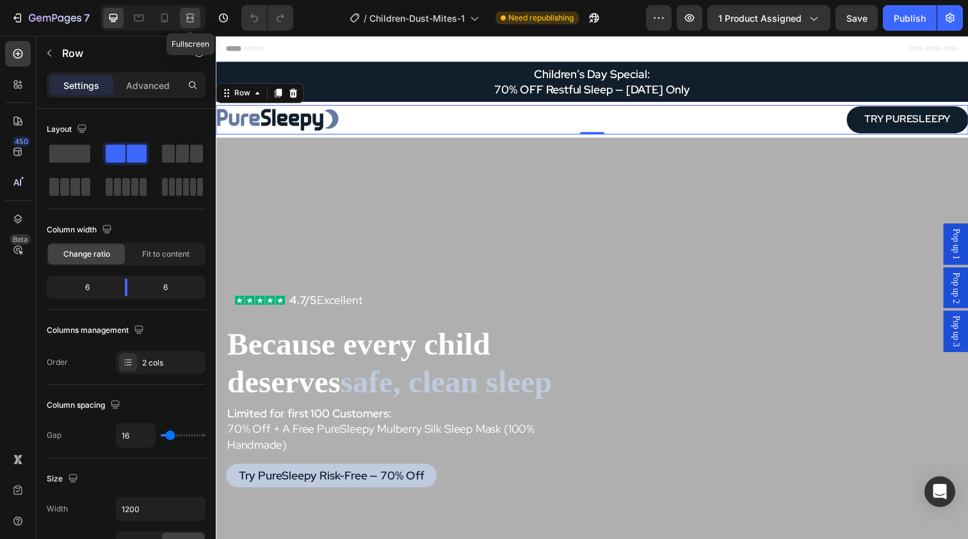
click at [190, 24] on div at bounding box center [190, 18] width 20 height 20
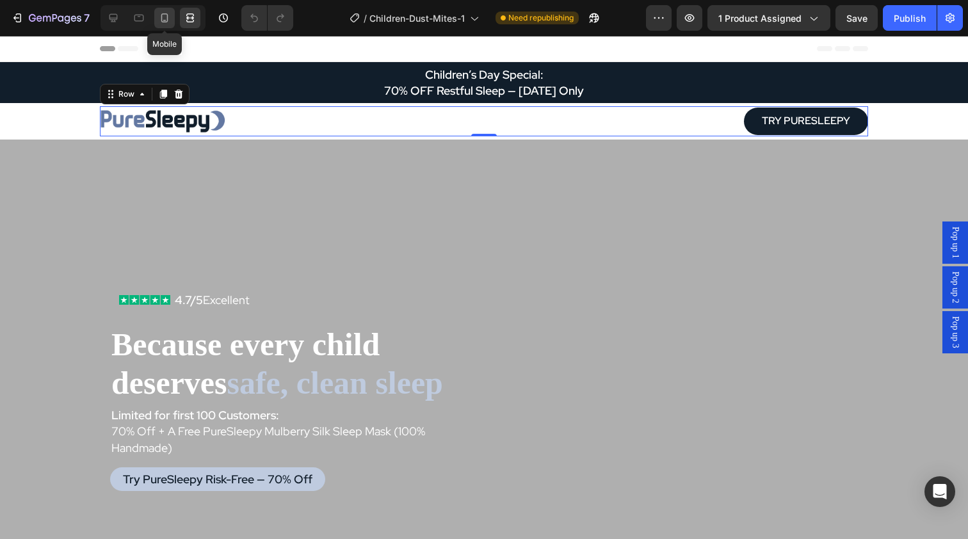
click at [164, 14] on icon at bounding box center [164, 17] width 7 height 9
type input "100%"
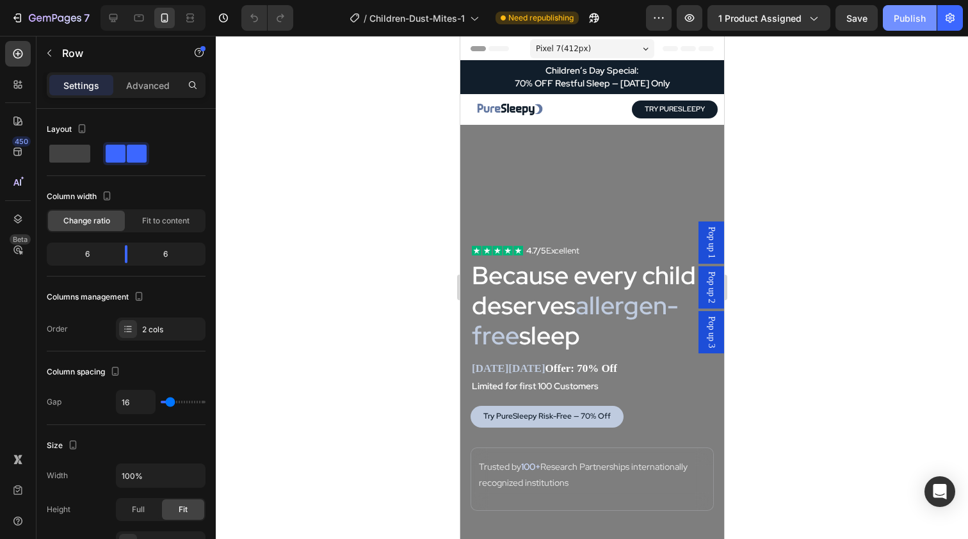
click at [917, 26] on button "Publish" at bounding box center [910, 18] width 54 height 26
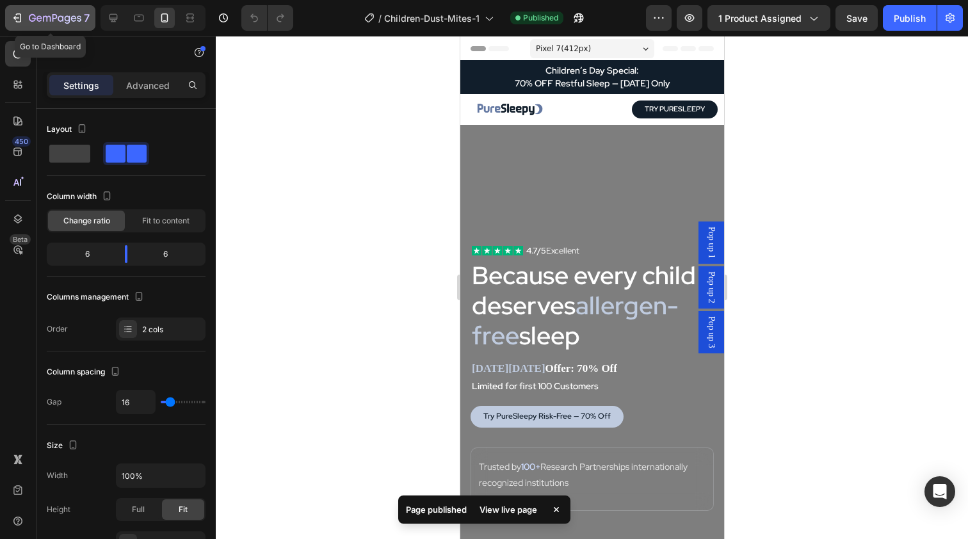
click at [70, 21] on icon "button" at bounding box center [68, 19] width 6 height 8
